Goal: Task Accomplishment & Management: Use online tool/utility

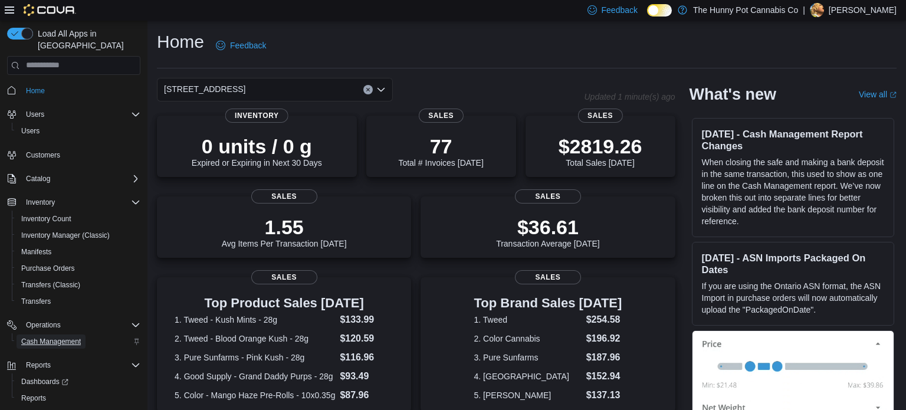
click at [84, 334] on link "Cash Management" at bounding box center [51, 341] width 69 height 14
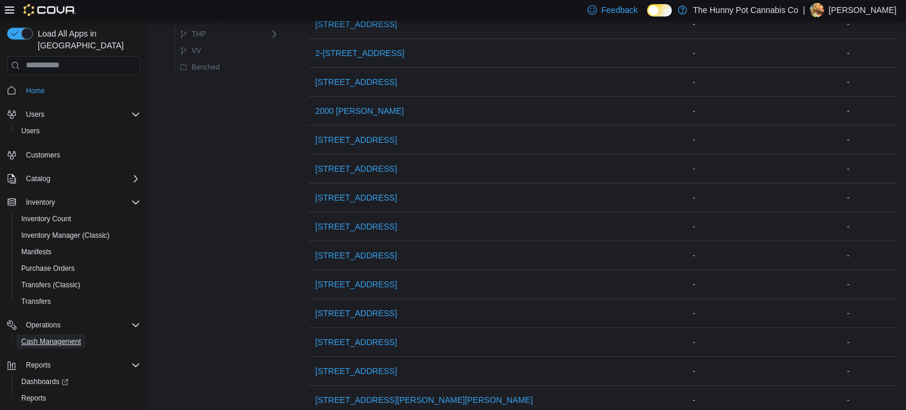
scroll to position [549, 0]
click at [346, 170] on span "[STREET_ADDRESS]" at bounding box center [356, 168] width 81 height 12
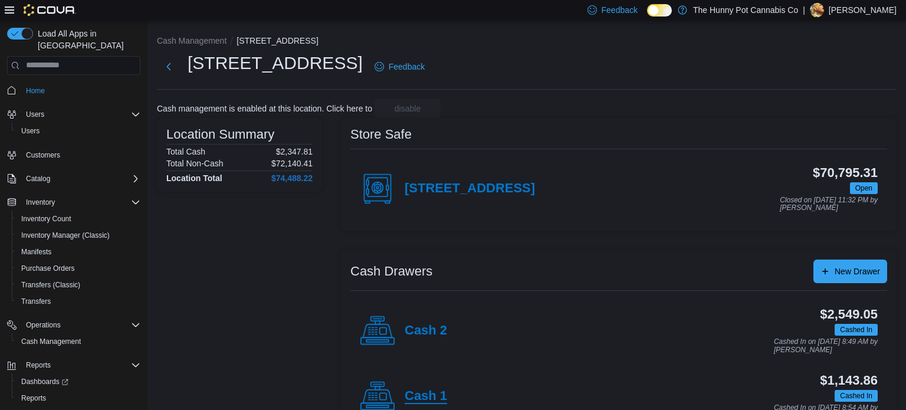
click at [429, 391] on h4 "Cash 1" at bounding box center [426, 396] width 42 height 15
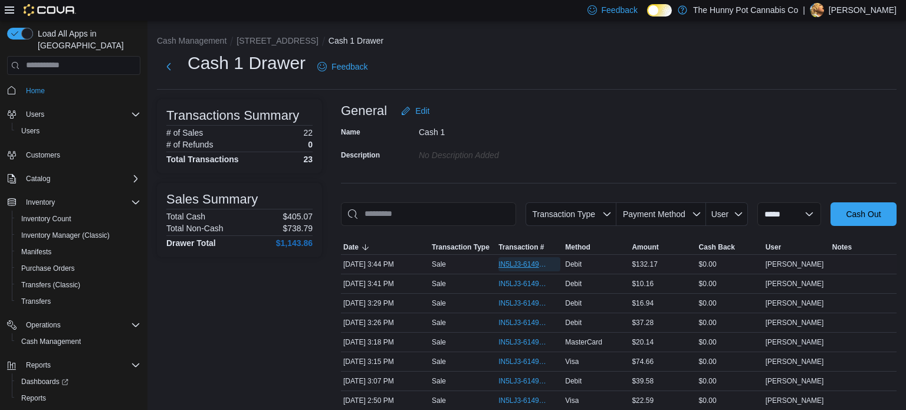
click at [526, 260] on span "IN5LJ3-6149703" at bounding box center [523, 264] width 50 height 9
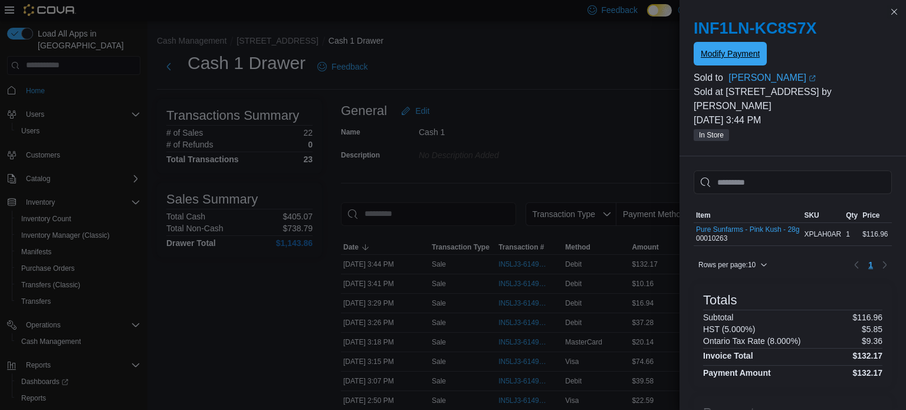
click at [746, 62] on span "Modify Payment" at bounding box center [730, 54] width 59 height 24
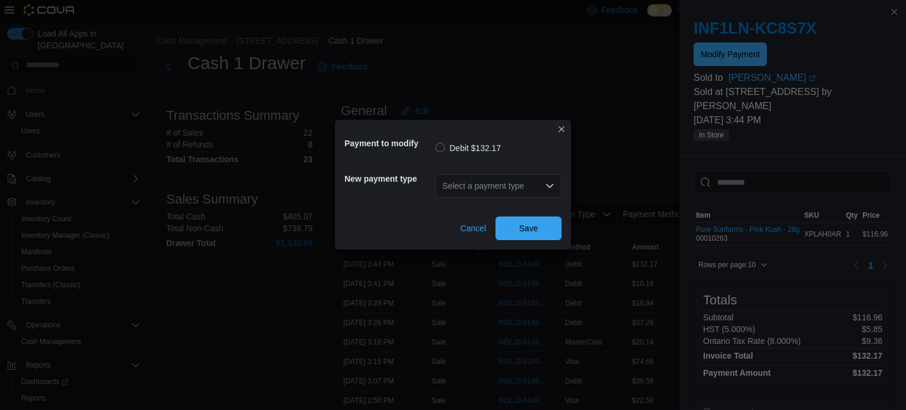
click at [514, 186] on div "Select a payment type" at bounding box center [498, 186] width 126 height 24
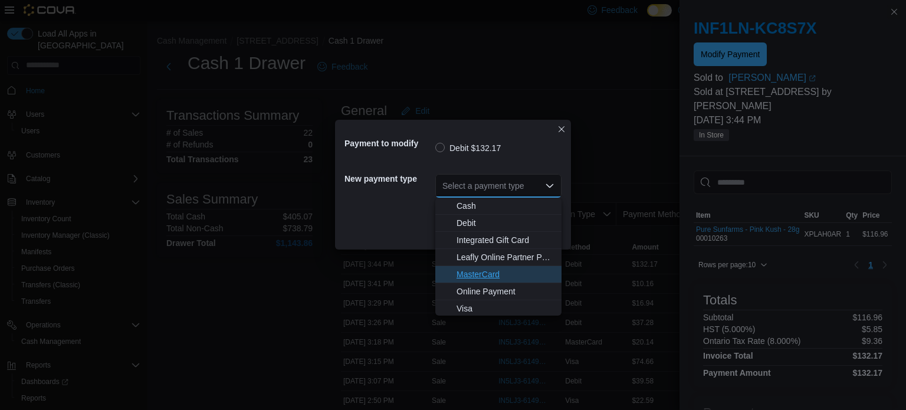
click at [489, 271] on span "MasterCard" at bounding box center [506, 274] width 98 height 12
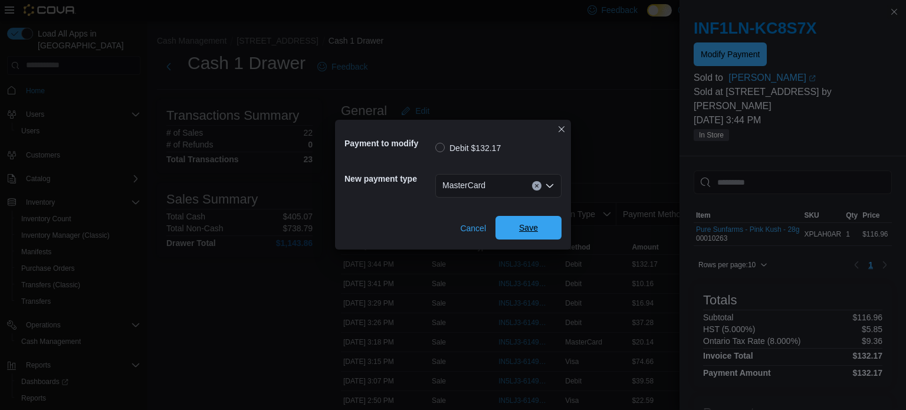
click at [521, 232] on span "Save" at bounding box center [528, 228] width 19 height 12
